Goal: Find specific fact: Find specific fact

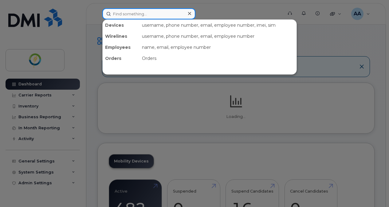
click at [128, 10] on input at bounding box center [148, 13] width 93 height 11
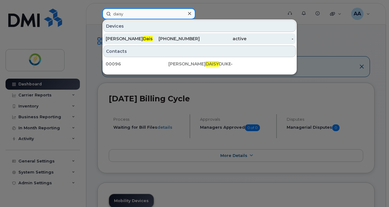
type input "daisy"
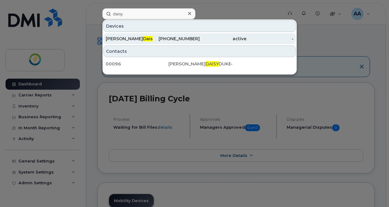
click at [158, 39] on div "[PHONE_NUMBER]" at bounding box center [176, 39] width 47 height 6
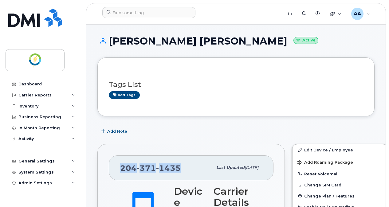
drag, startPoint x: 180, startPoint y: 166, endPoint x: 114, endPoint y: 170, distance: 65.8
click at [114, 170] on div "204 371 1435 Last updated Oct 21, 2024" at bounding box center [191, 167] width 165 height 25
copy span "204 371 1435"
